Goal: Information Seeking & Learning: Learn about a topic

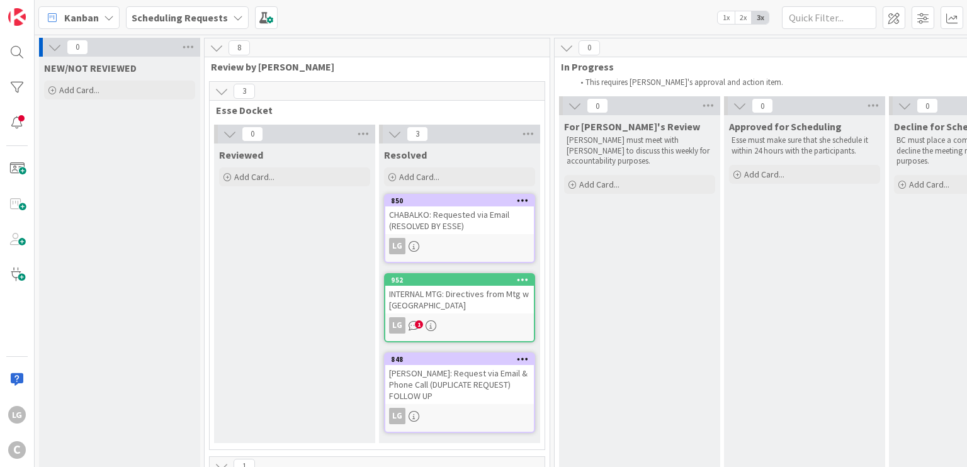
click at [456, 304] on div "INTERNAL MTG: Directives from Mtg w [GEOGRAPHIC_DATA]" at bounding box center [459, 300] width 149 height 28
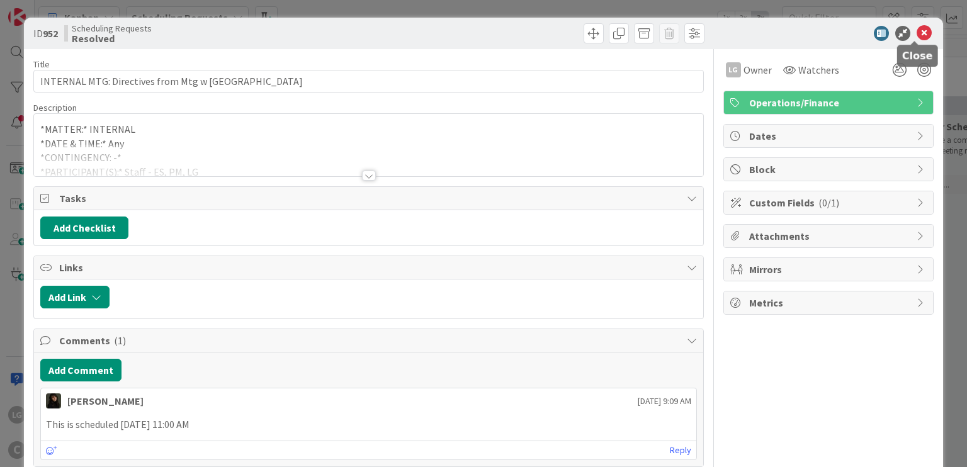
click at [921, 31] on div at bounding box center [821, 33] width 223 height 15
click at [916, 29] on icon at bounding box center [923, 33] width 15 height 15
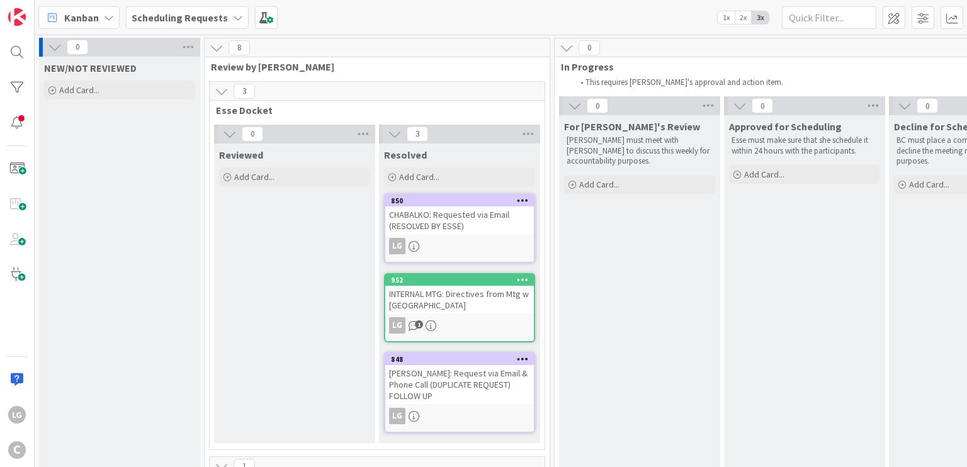
click at [246, 87] on span "3" at bounding box center [243, 91] width 21 height 15
click at [222, 89] on icon at bounding box center [222, 91] width 14 height 14
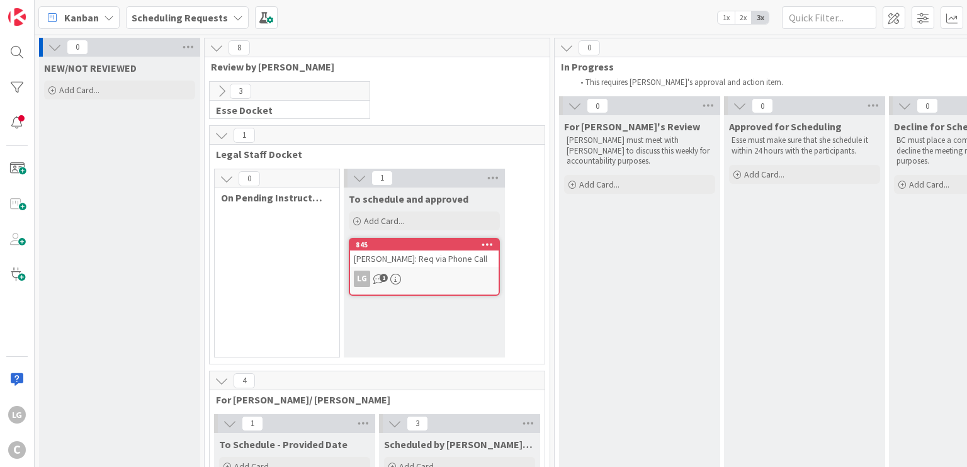
click at [222, 89] on icon at bounding box center [222, 91] width 14 height 14
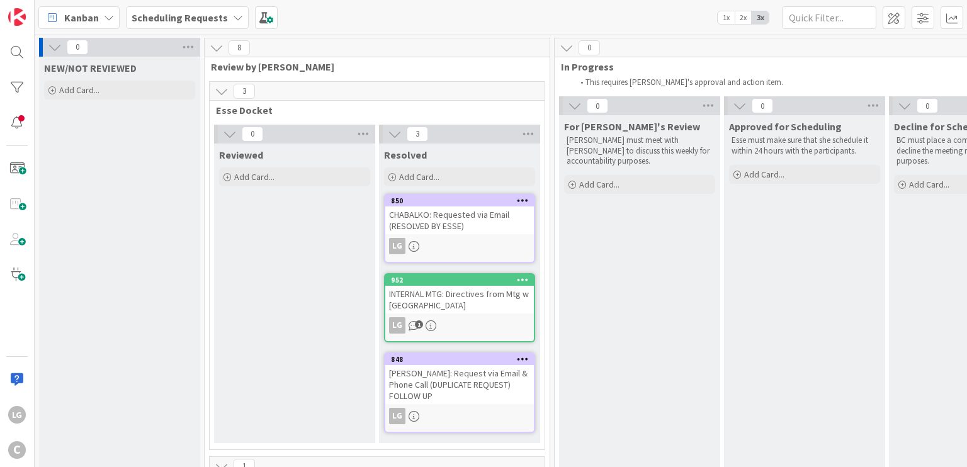
click at [222, 89] on icon at bounding box center [222, 91] width 14 height 14
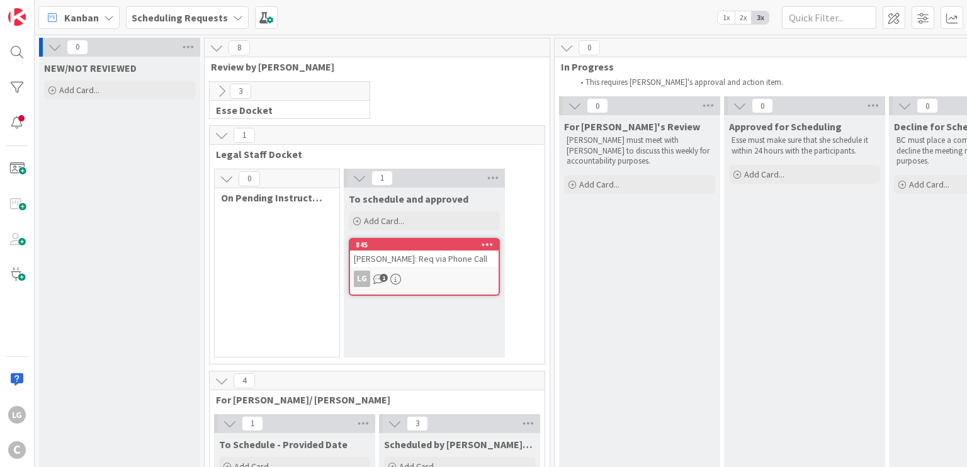
click at [222, 89] on icon at bounding box center [222, 91] width 14 height 14
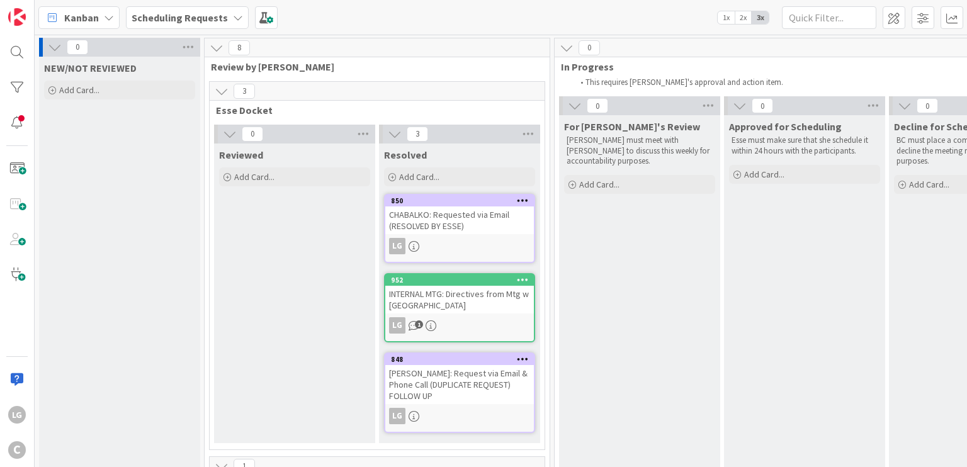
click at [218, 86] on icon at bounding box center [222, 91] width 14 height 14
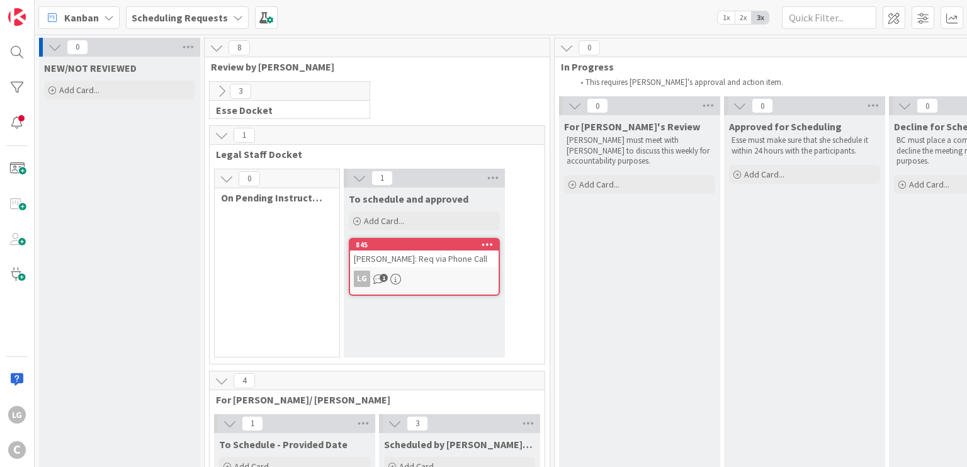
click at [220, 142] on button at bounding box center [221, 135] width 16 height 16
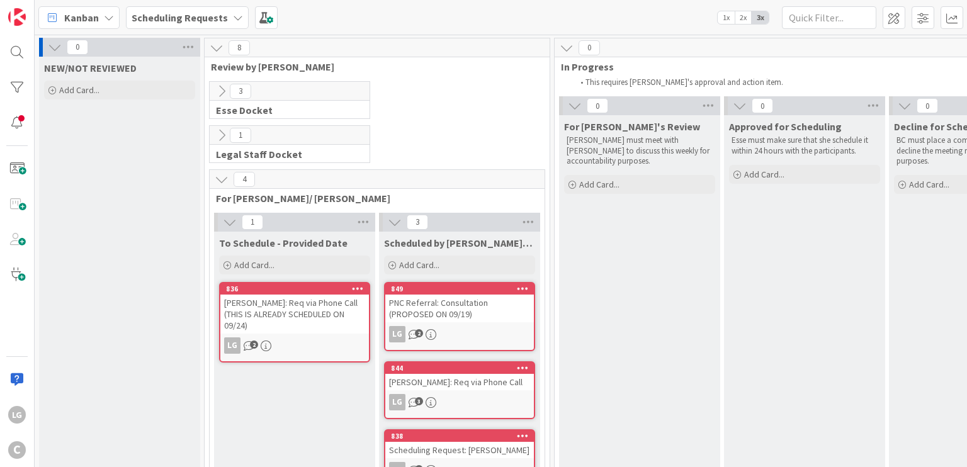
click at [220, 142] on button at bounding box center [221, 135] width 16 height 16
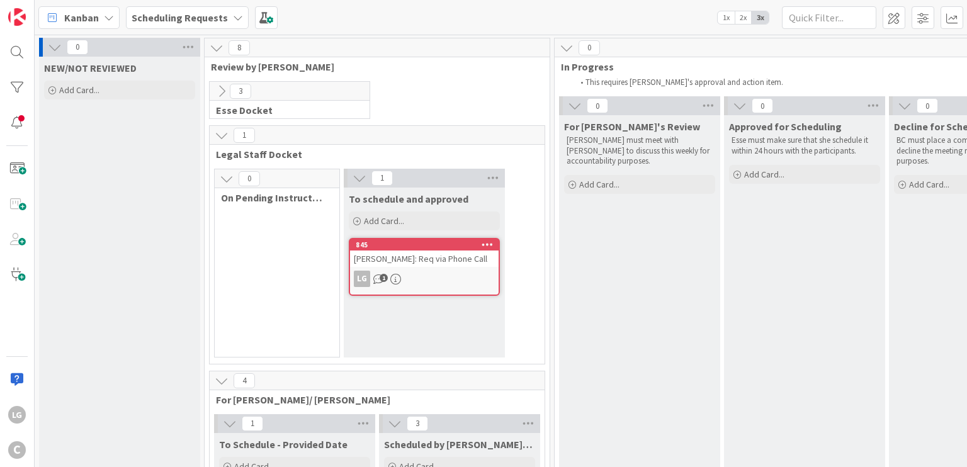
click at [226, 88] on icon at bounding box center [222, 91] width 14 height 14
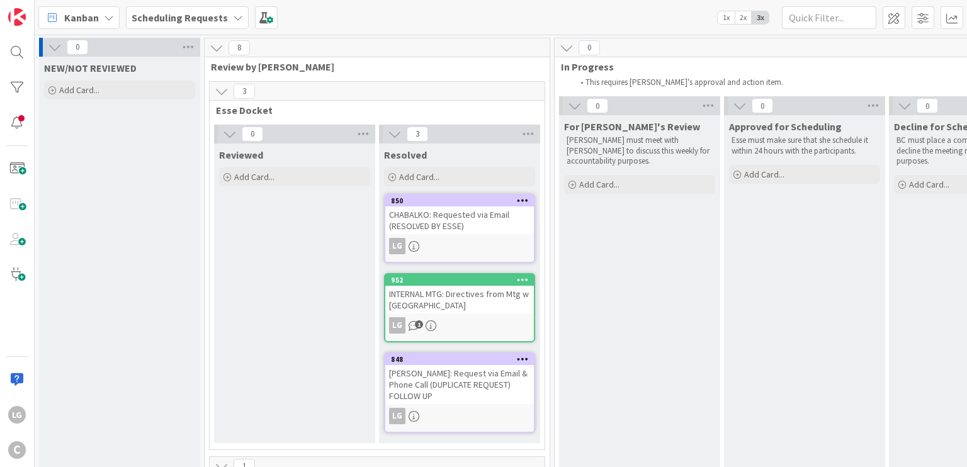
click at [224, 42] on button at bounding box center [216, 48] width 16 height 16
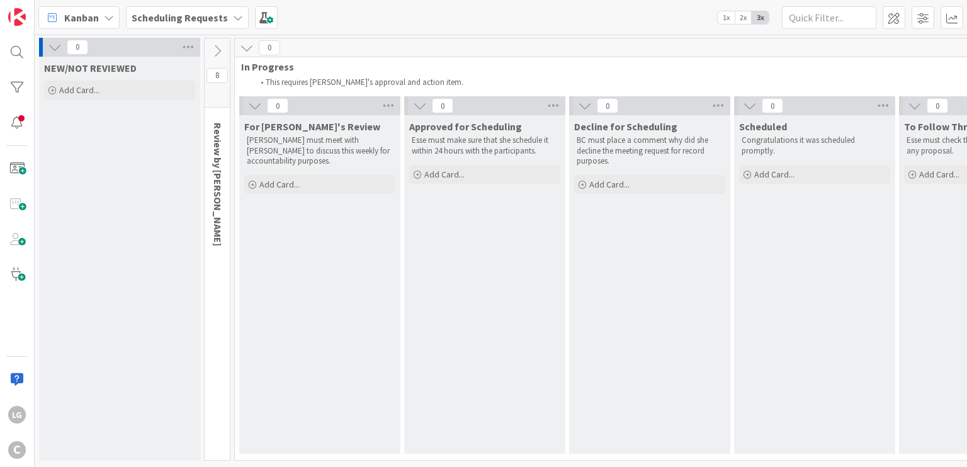
click at [216, 47] on icon at bounding box center [217, 51] width 14 height 14
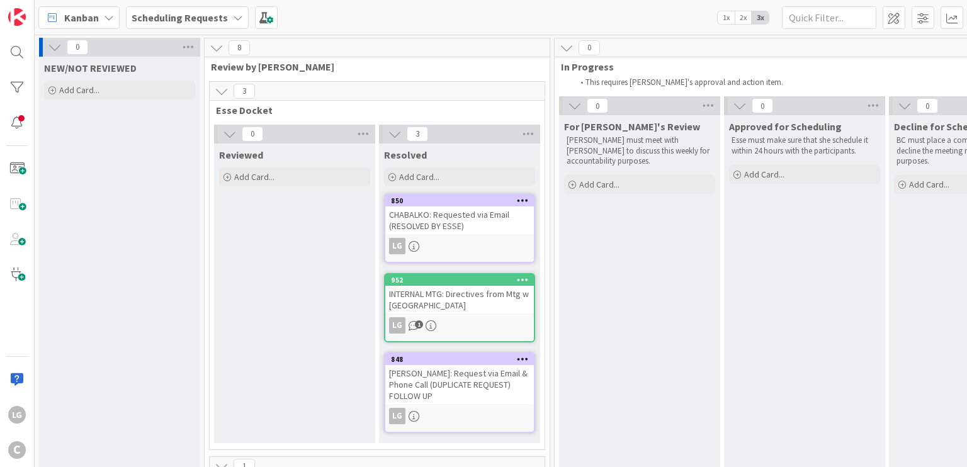
click at [55, 50] on icon at bounding box center [55, 47] width 14 height 14
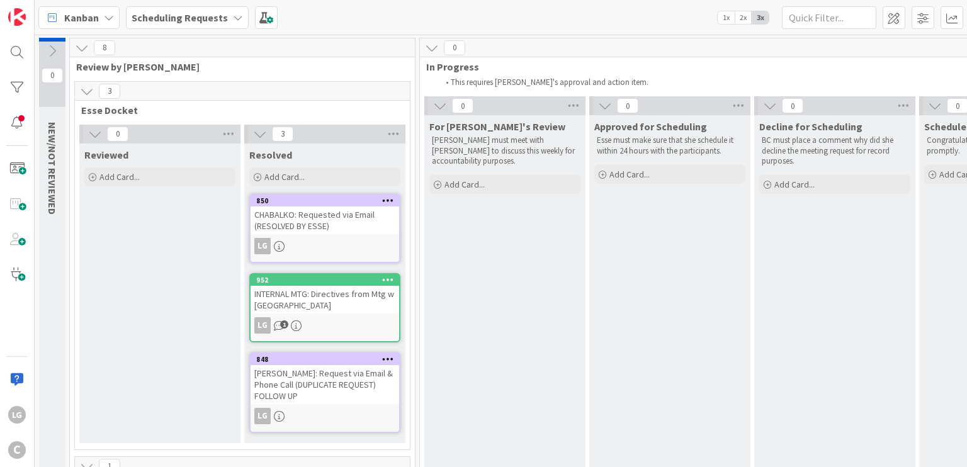
click at [55, 50] on icon at bounding box center [52, 51] width 14 height 14
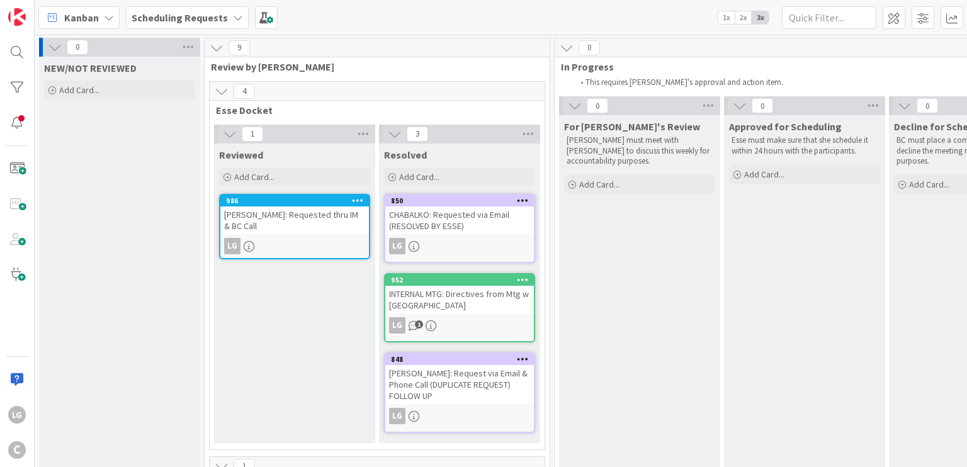
click at [300, 213] on div "R. AMBRIZ: Requested thru IM & BC Call" at bounding box center [294, 220] width 149 height 28
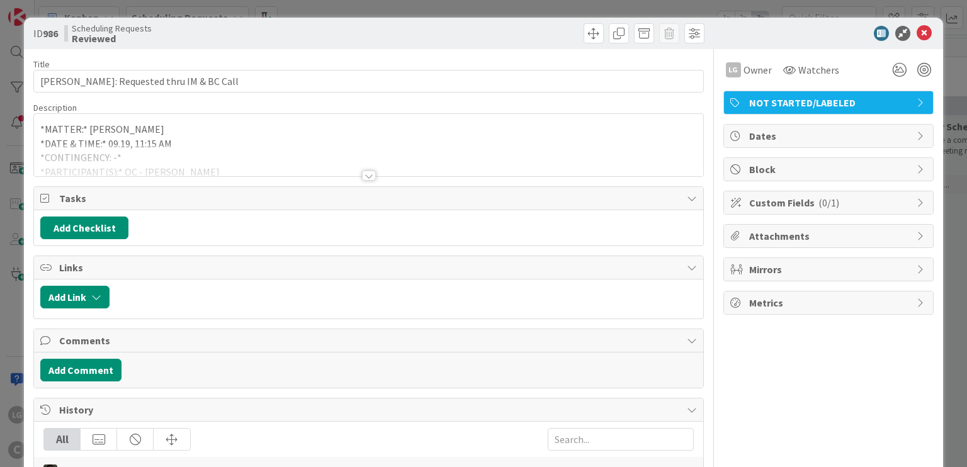
click at [373, 177] on div "Title 38 / 128 R. AMBRIZ: Requested thru IM & BC Call Description *MATTER:* R. …" at bounding box center [368, 317] width 670 height 536
click at [364, 173] on div at bounding box center [369, 176] width 14 height 10
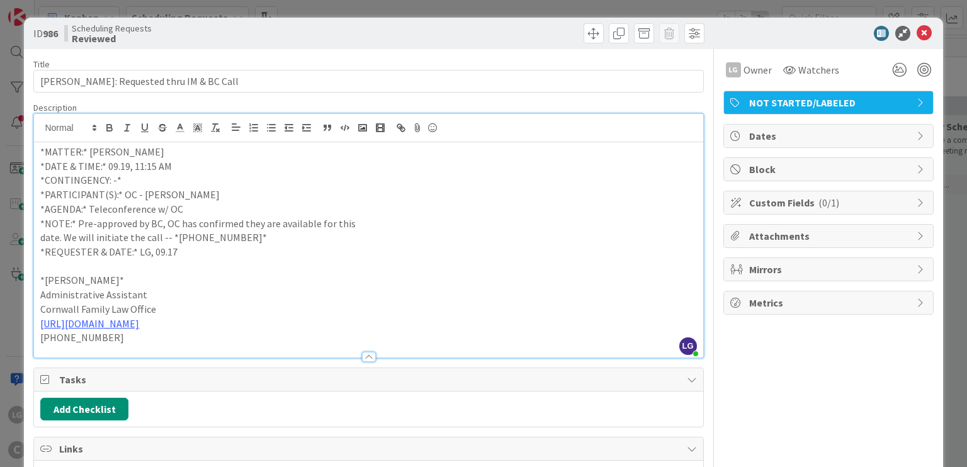
drag, startPoint x: 370, startPoint y: 226, endPoint x: 371, endPoint y: 252, distance: 26.4
click at [371, 252] on div "*MATTER:* R. AMBRIZ *DATE & TIME:* 09.19, 11:15 AM *CONTINGENCY: -* *PARTICIPAN…" at bounding box center [368, 249] width 668 height 215
click at [371, 252] on p "*REQUESTER & DATE:* LG, 09.17" at bounding box center [368, 252] width 656 height 14
click at [916, 28] on icon at bounding box center [923, 33] width 15 height 15
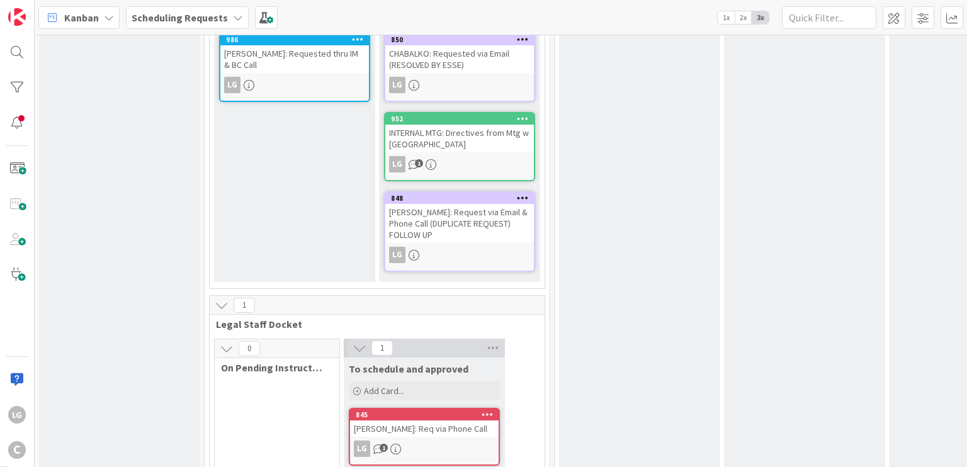
scroll to position [73, 0]
